Goal: Transaction & Acquisition: Purchase product/service

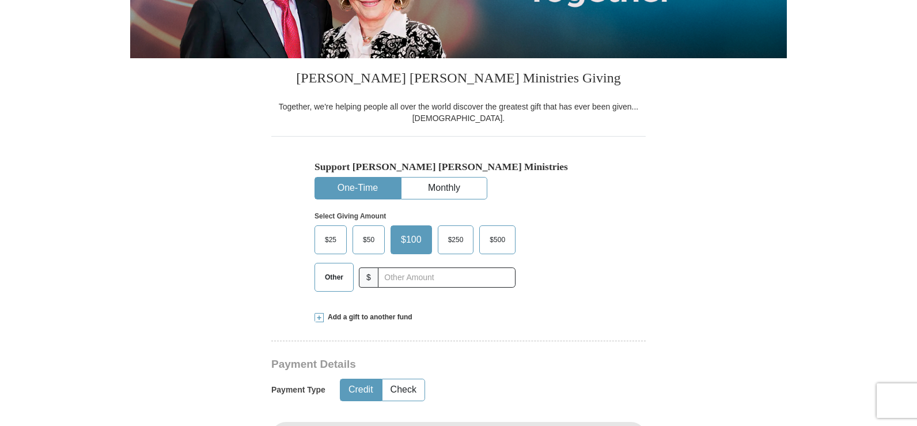
click at [336, 285] on span "Other" at bounding box center [334, 276] width 30 height 17
click at [0, 0] on input "Other" at bounding box center [0, 0] width 0 height 0
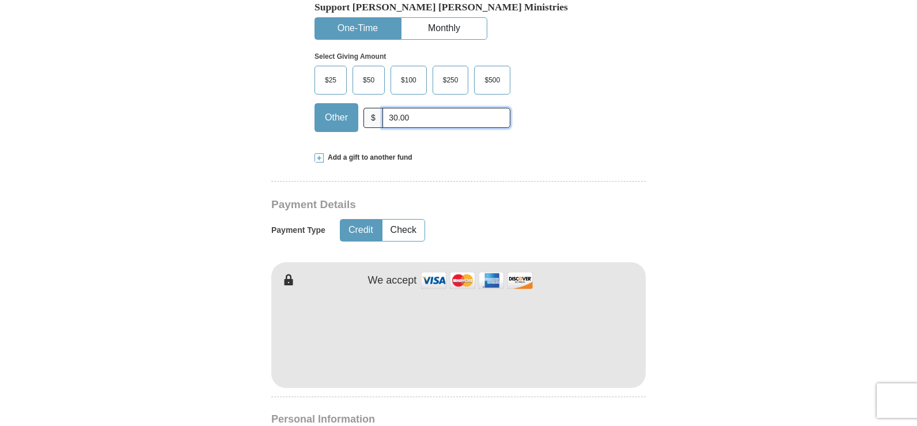
scroll to position [403, 0]
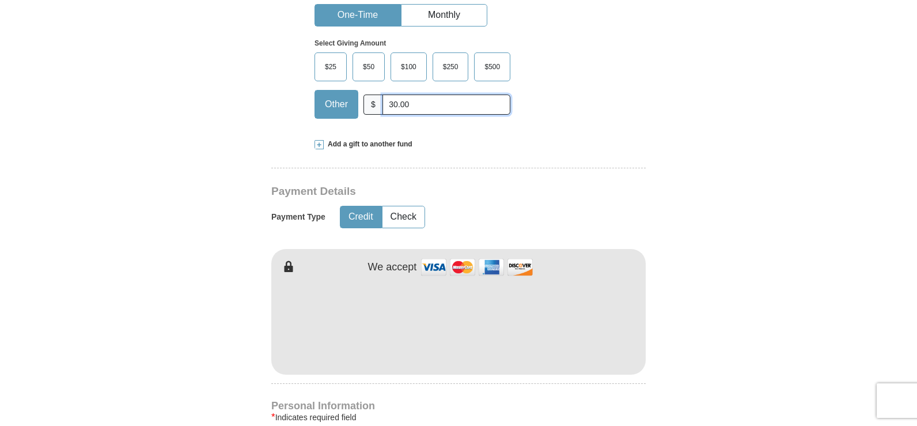
type input "30.00"
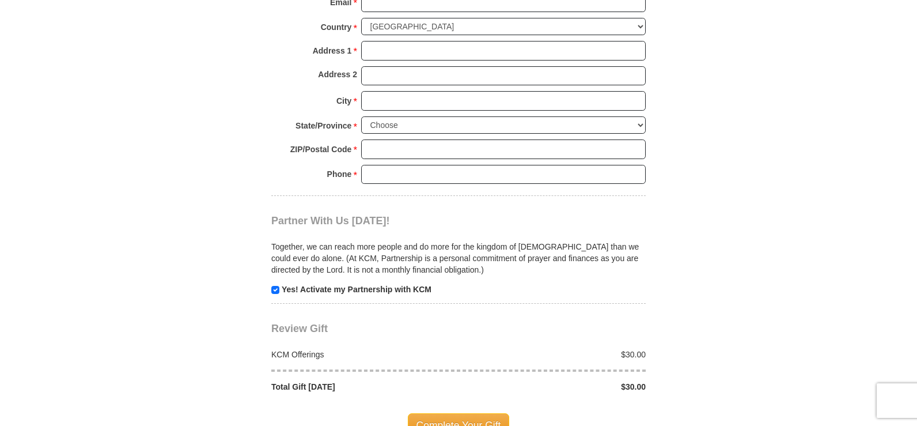
scroll to position [979, 0]
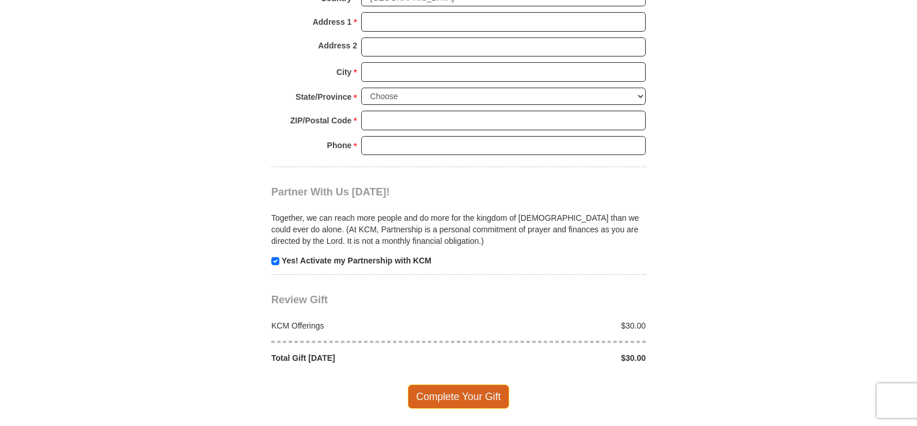
click at [483, 395] on span "Complete Your Gift" at bounding box center [459, 396] width 102 height 24
click at [0, 0] on div at bounding box center [0, 0] width 0 height 0
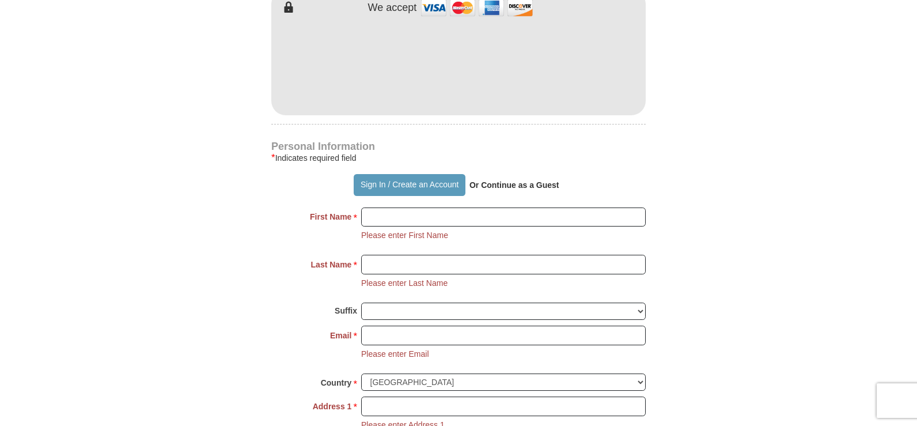
scroll to position [630, 0]
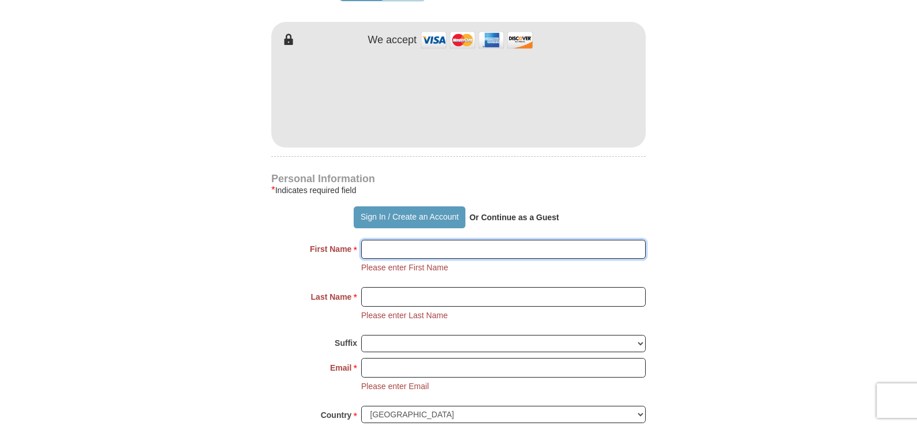
click at [376, 251] on input "First Name *" at bounding box center [503, 250] width 285 height 20
type input "[PERSON_NAME]"
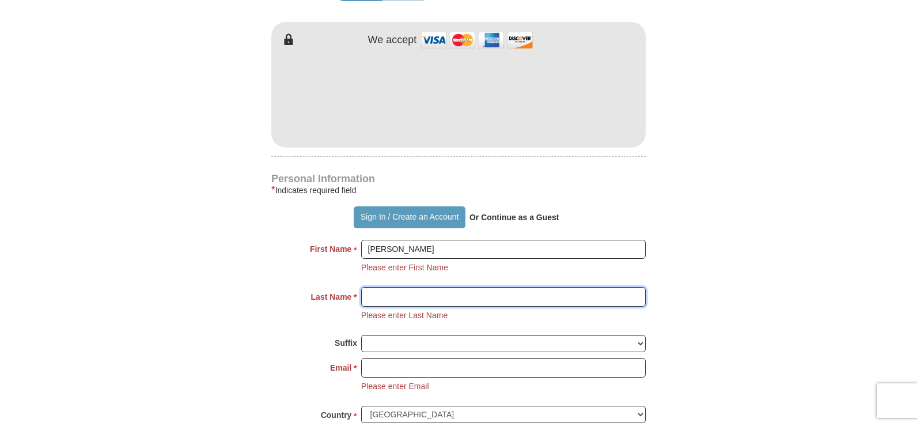
type input "[PERSON_NAME]"
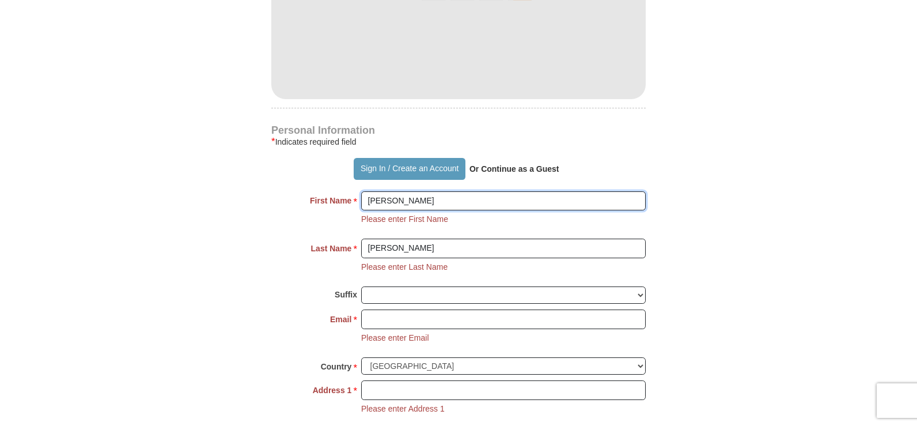
scroll to position [688, 0]
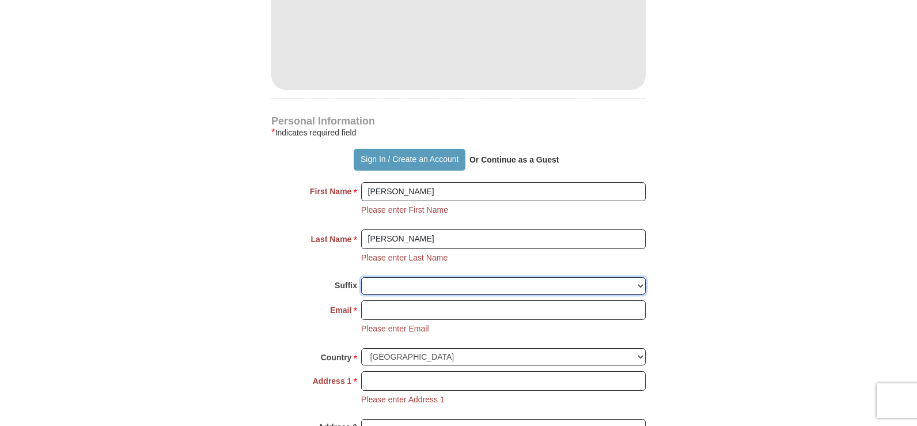
click at [640, 286] on select "[PERSON_NAME] I II III IV V VI" at bounding box center [503, 286] width 285 height 18
select select "Sr"
click at [361, 277] on select "[PERSON_NAME] I II III IV V VI" at bounding box center [503, 286] width 285 height 18
drag, startPoint x: 611, startPoint y: 293, endPoint x: 427, endPoint y: 331, distance: 187.5
click at [427, 331] on li "Please enter Email" at bounding box center [395, 329] width 68 height 12
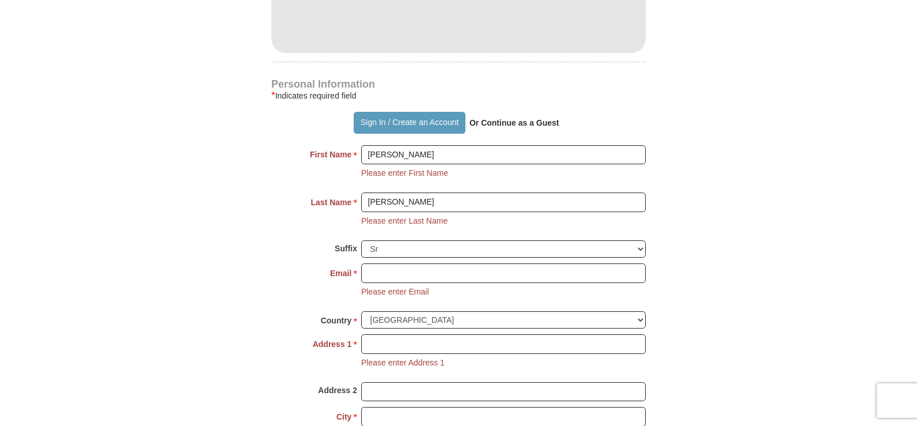
scroll to position [745, 0]
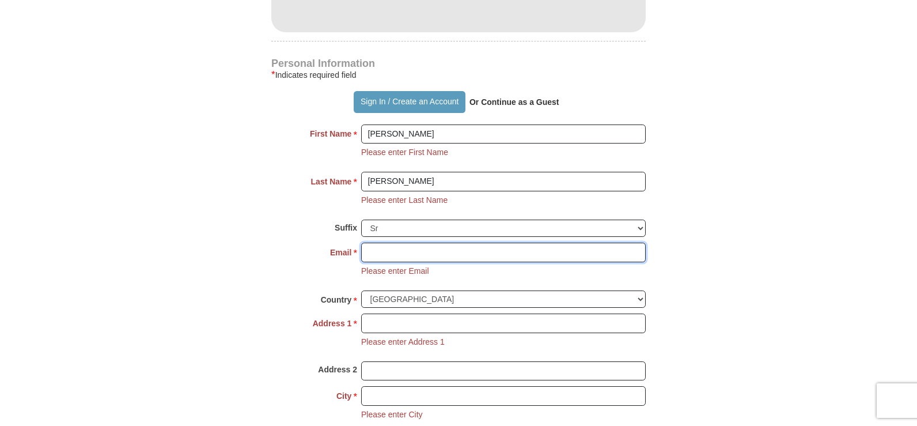
click at [370, 251] on input "Email *" at bounding box center [503, 252] width 285 height 20
type input "[EMAIL_ADDRESS][DOMAIN_NAME]"
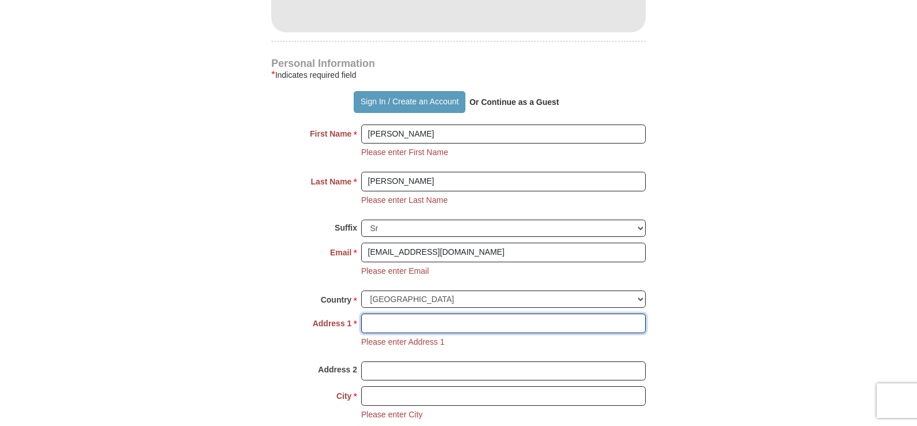
click at [374, 325] on input "Address 1 *" at bounding box center [503, 323] width 285 height 20
type input "[STREET_ADDRESS]"
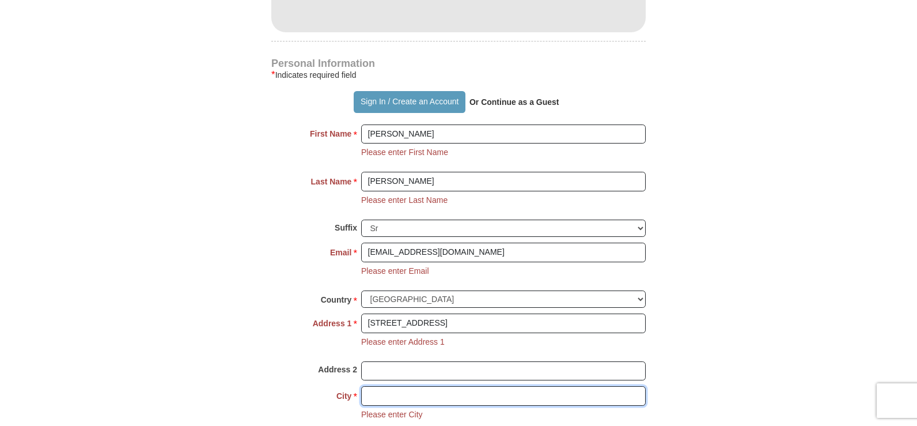
type input "Stockton"
select select "CA"
type input "95207"
type input "2094738965"
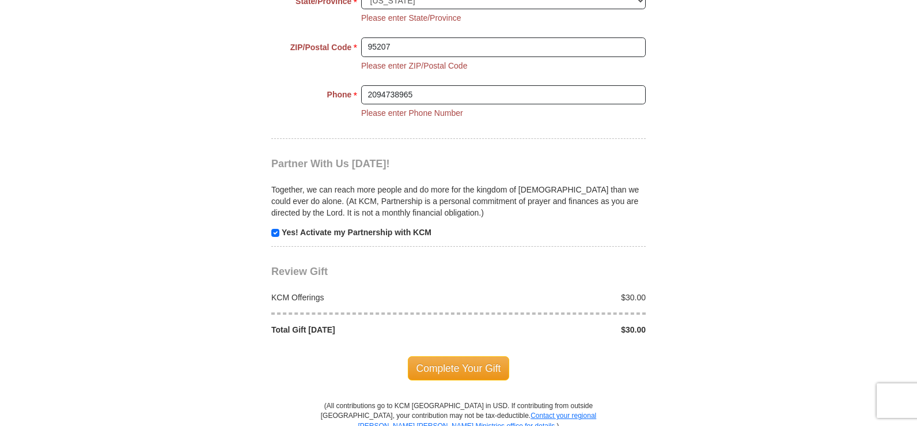
scroll to position [1206, 0]
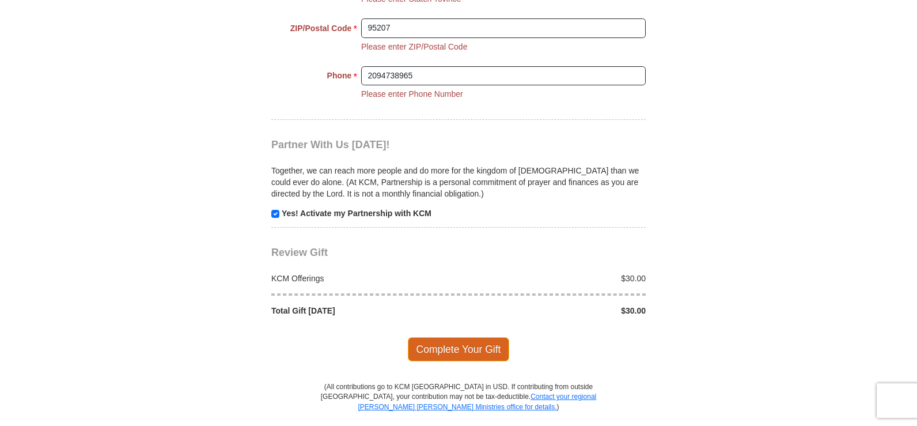
click at [468, 354] on span "Complete Your Gift" at bounding box center [459, 349] width 102 height 24
click at [0, 0] on div at bounding box center [0, 0] width 0 height 0
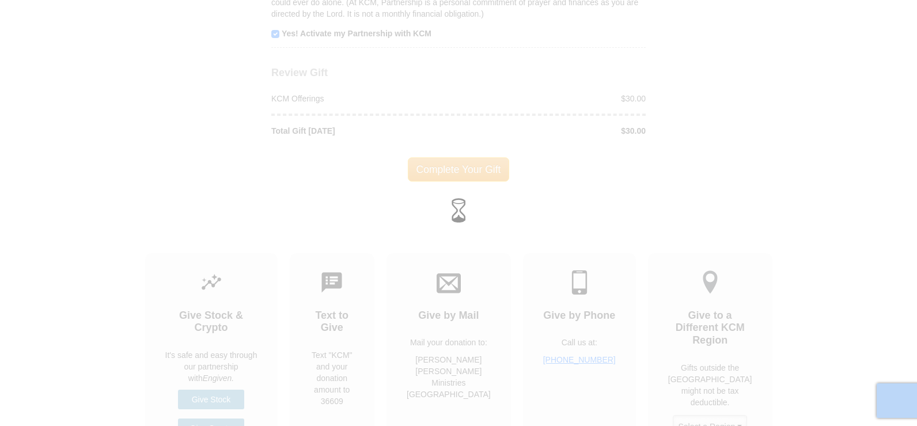
scroll to position [1094, 0]
